Goal: Find specific page/section: Find specific page/section

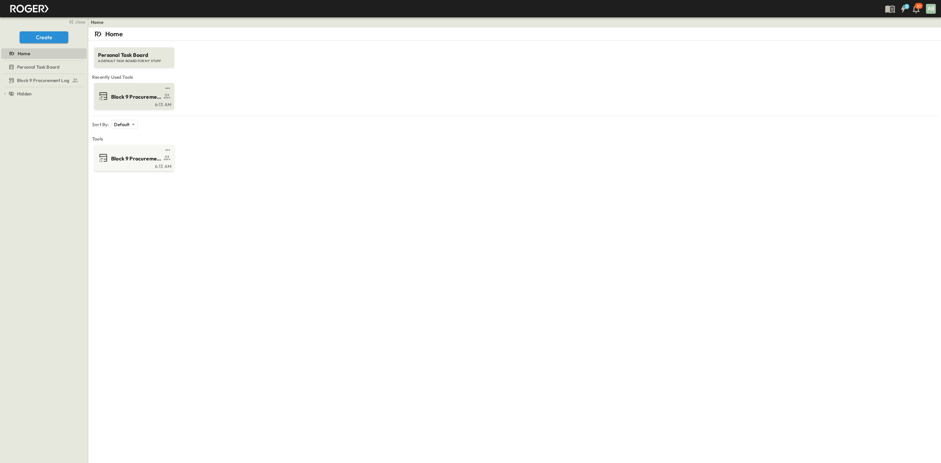
click at [142, 95] on span "Block 9 Procurement Log" at bounding box center [136, 97] width 51 height 8
